Goal: Task Accomplishment & Management: Use online tool/utility

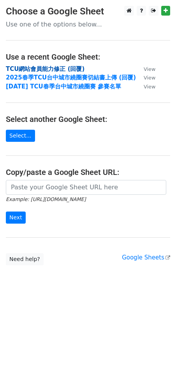
click at [64, 69] on strong "TCU網站會員能力修正 (回覆)" at bounding box center [45, 68] width 79 height 7
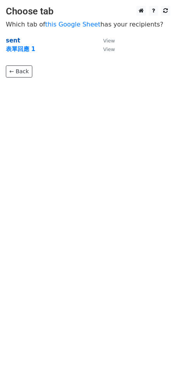
click at [15, 39] on strong "sent" at bounding box center [13, 40] width 14 height 7
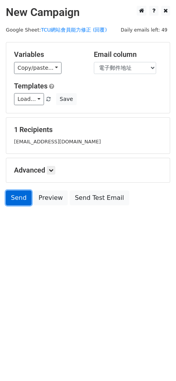
click at [21, 194] on link "Send" at bounding box center [19, 197] width 26 height 15
click at [54, 141] on small "[EMAIL_ADDRESS][DOMAIN_NAME]" at bounding box center [57, 142] width 87 height 6
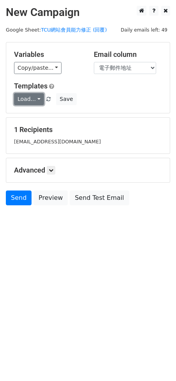
click at [27, 99] on link "Load..." at bounding box center [29, 99] width 30 height 12
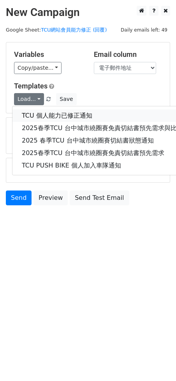
click at [33, 113] on link "TCU 個人能力已修正通知" at bounding box center [114, 115] width 205 height 12
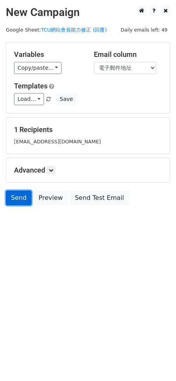
click at [16, 195] on link "Send" at bounding box center [19, 197] width 26 height 15
